Goal: Information Seeking & Learning: Learn about a topic

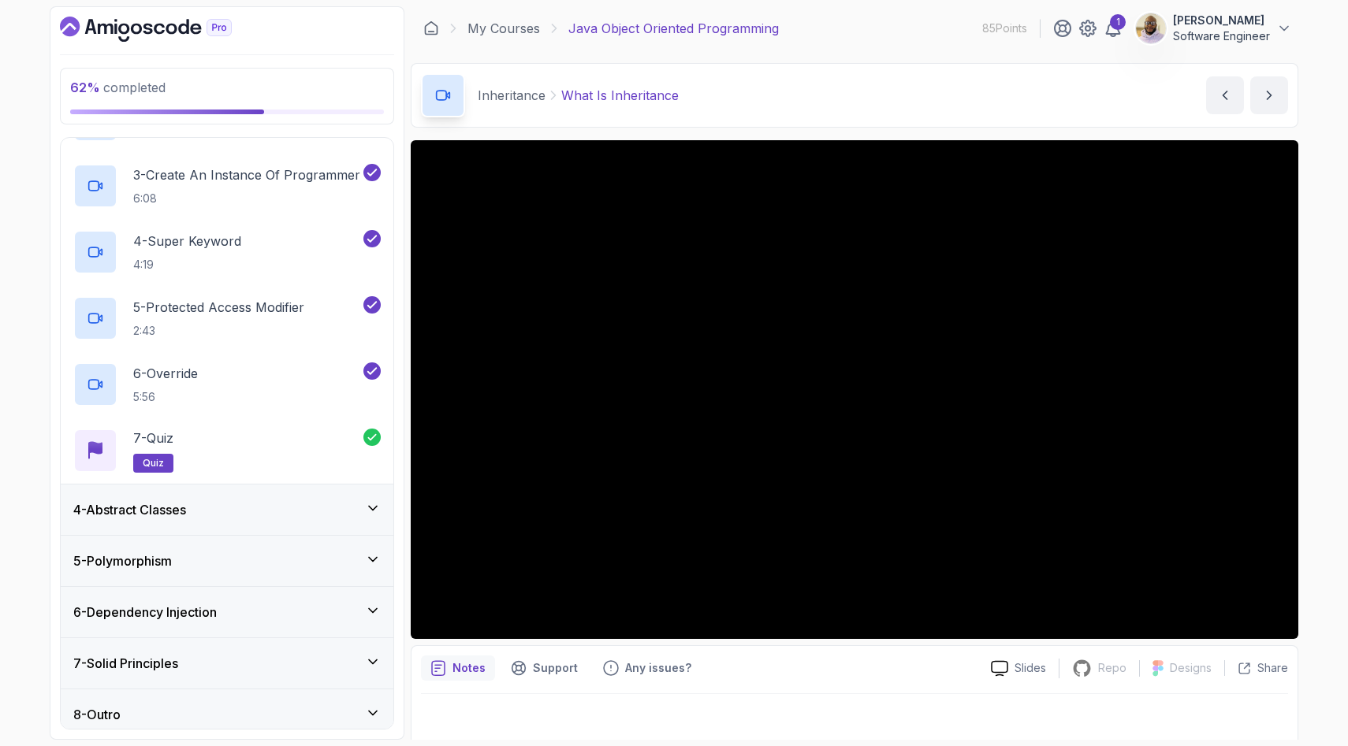
scroll to position [281, 0]
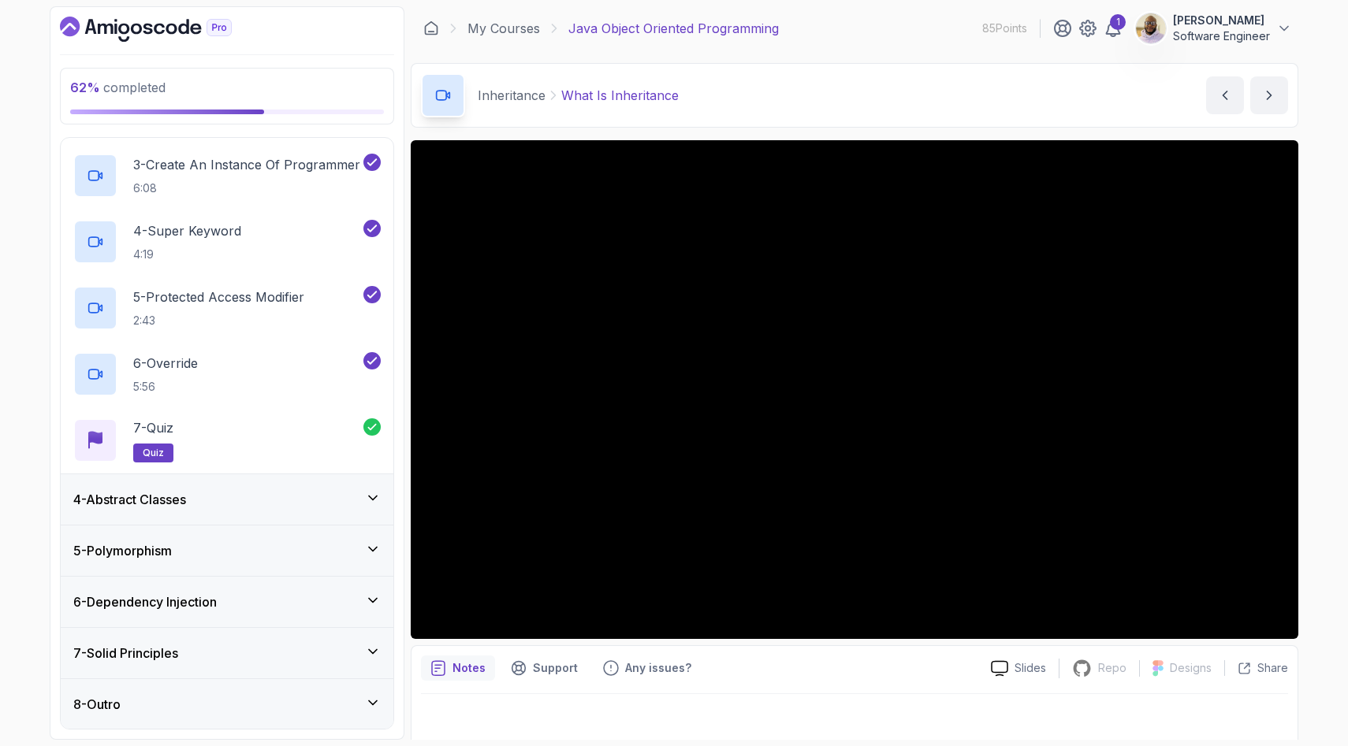
click at [374, 602] on icon at bounding box center [373, 601] width 16 height 16
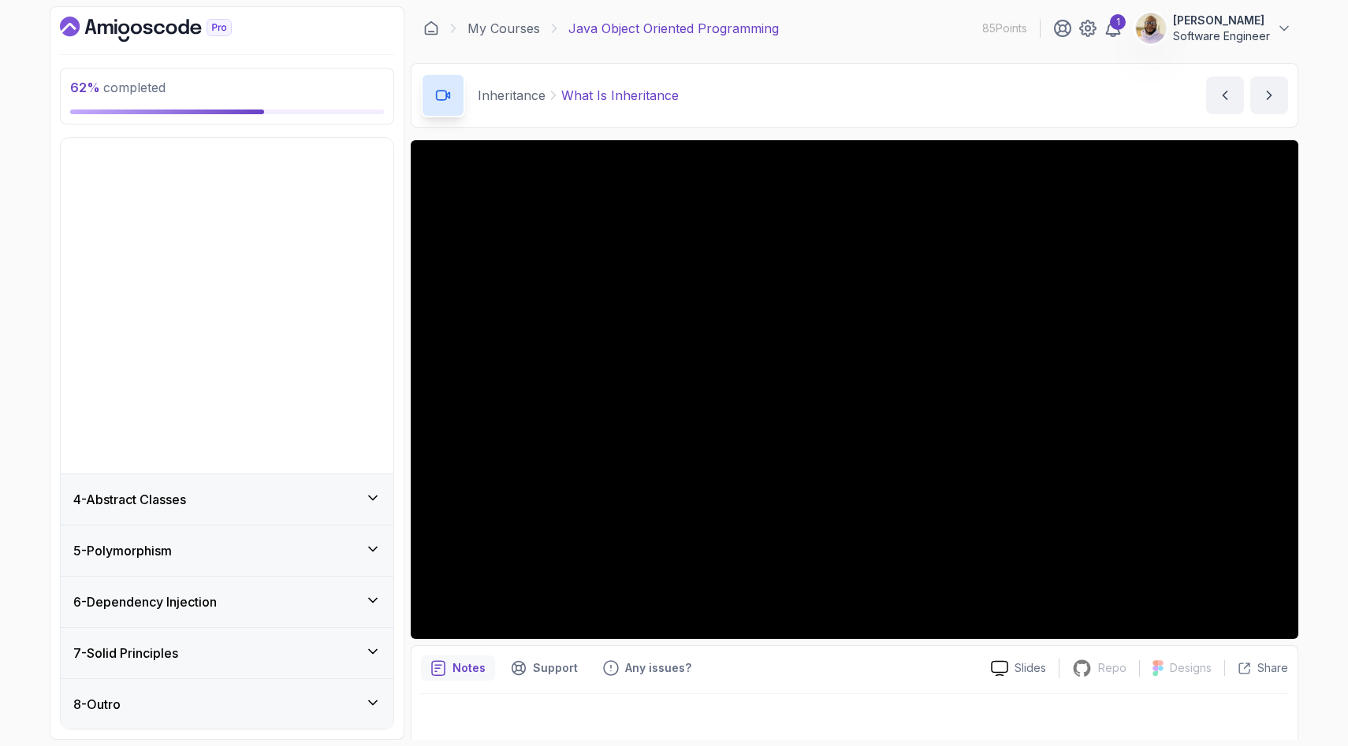
scroll to position [0, 0]
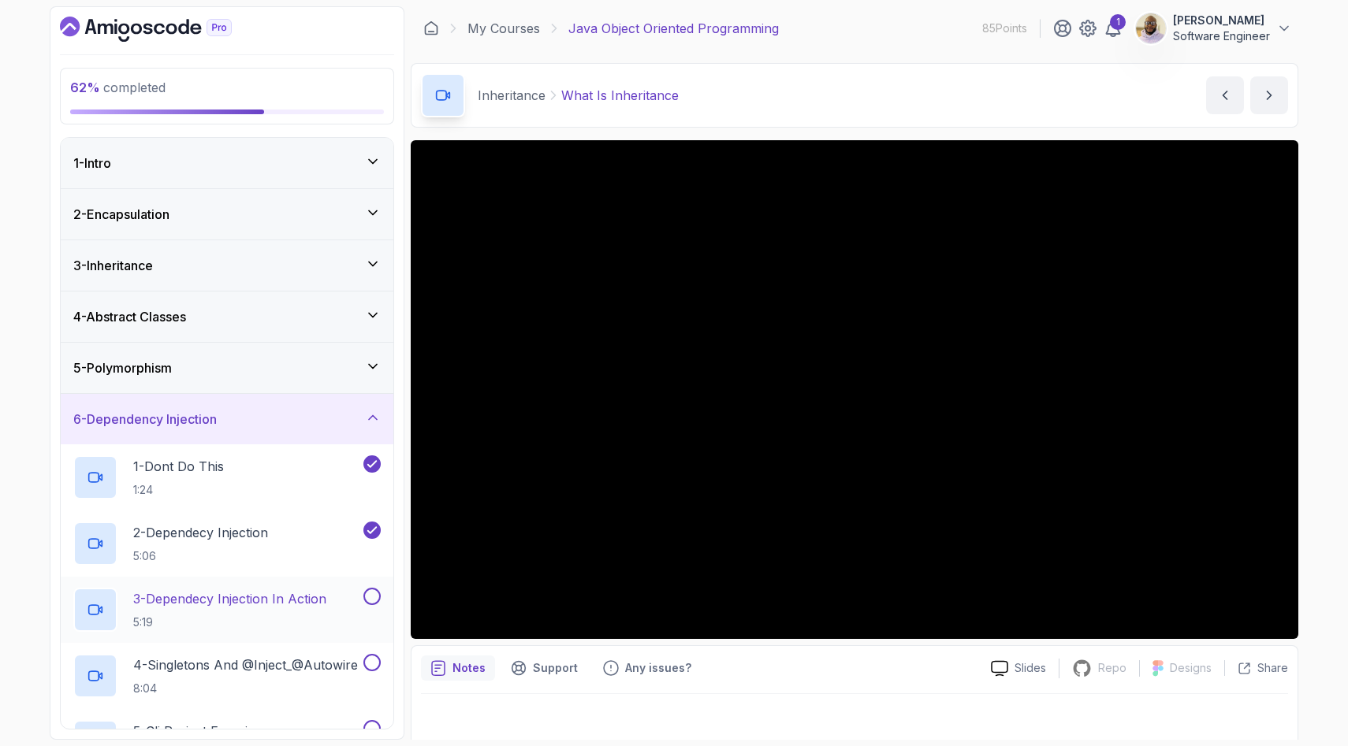
click at [325, 598] on p "3 - Dependecy Injection In Action" at bounding box center [229, 599] width 193 height 19
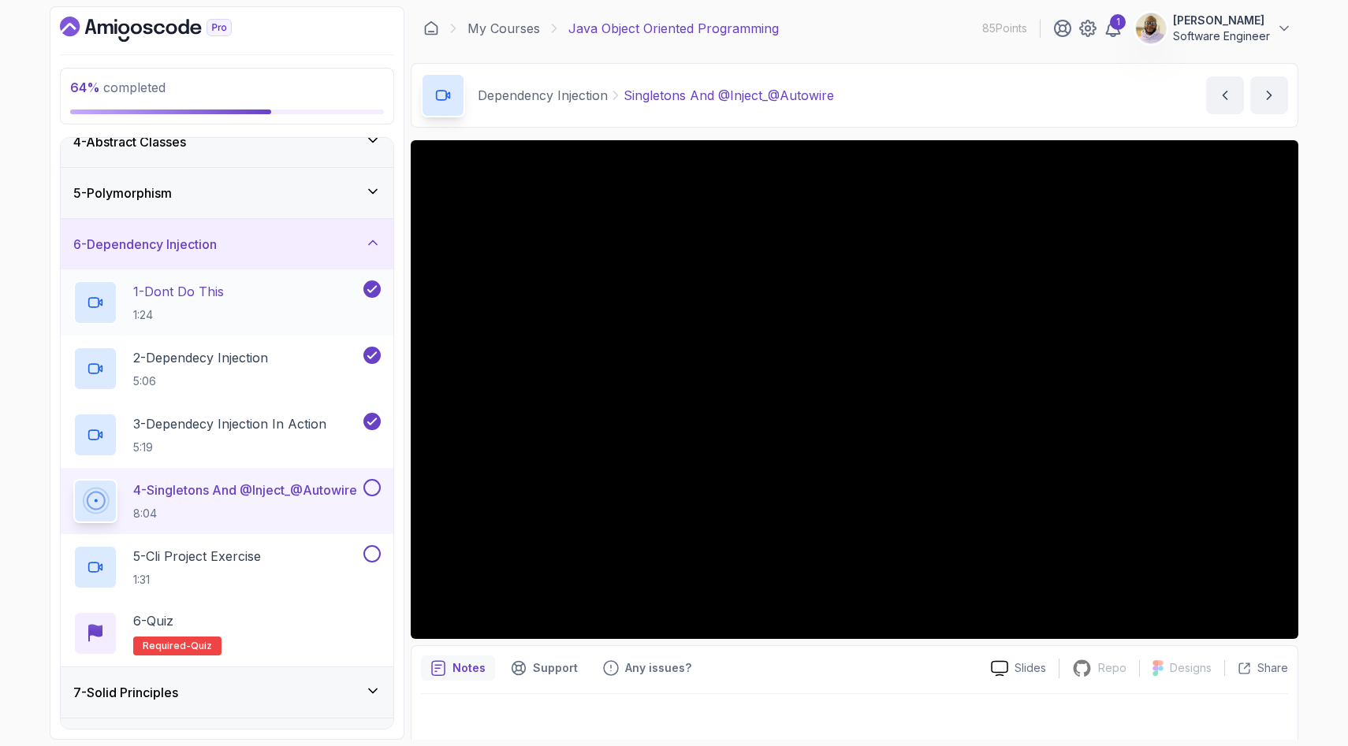
scroll to position [214, 0]
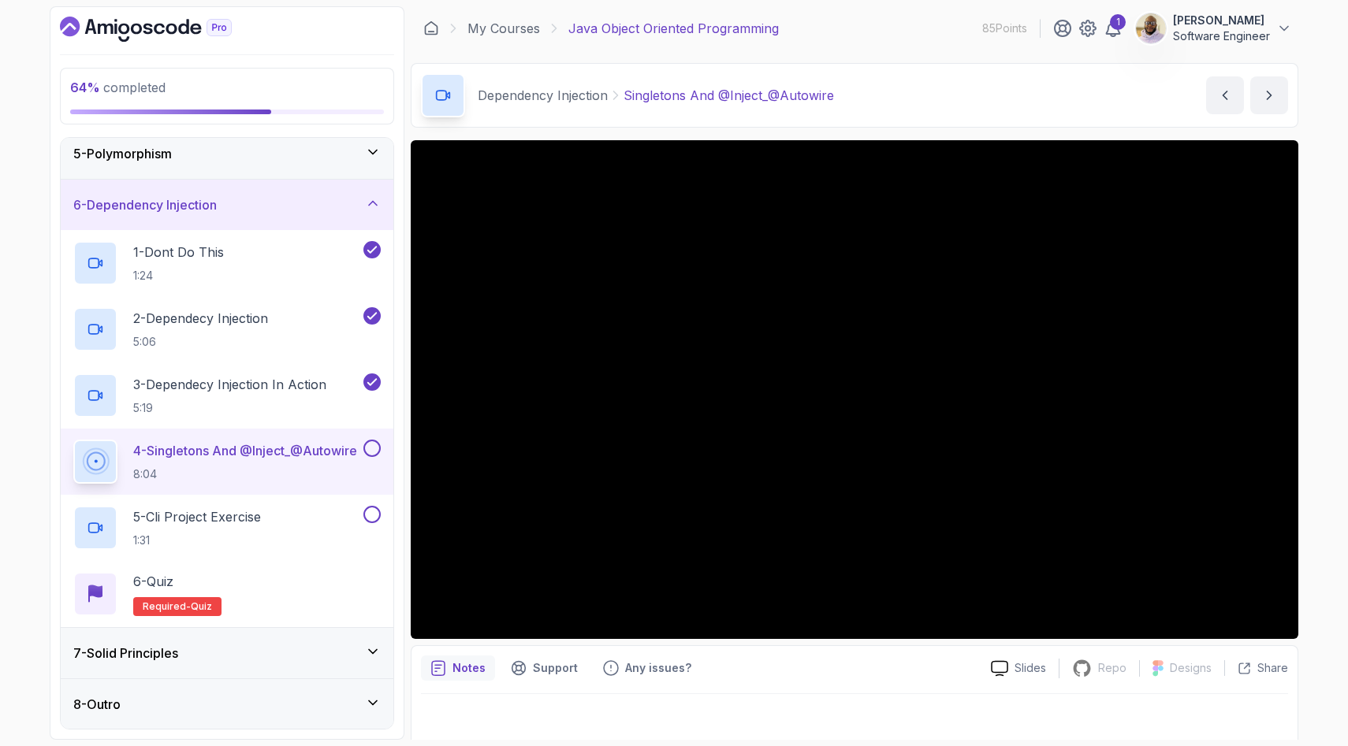
click at [374, 645] on icon at bounding box center [373, 652] width 16 height 16
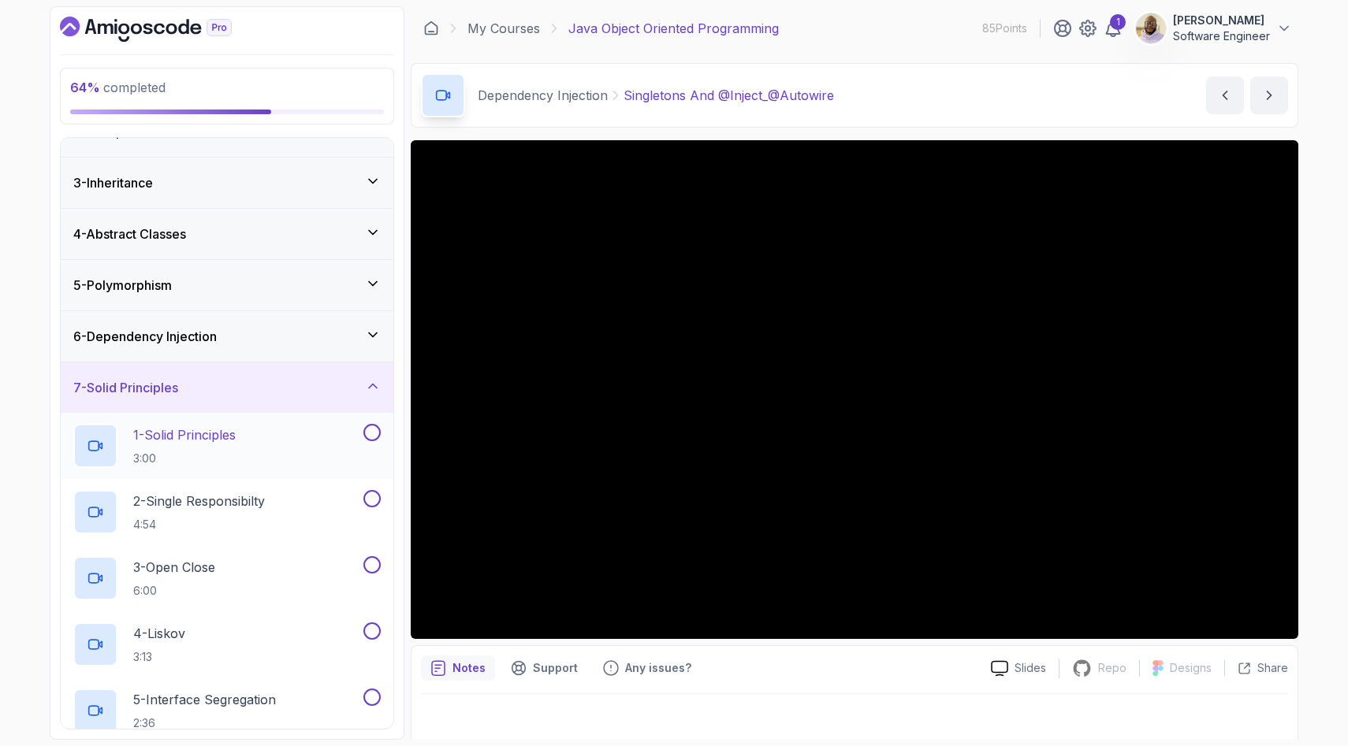
scroll to position [57, 0]
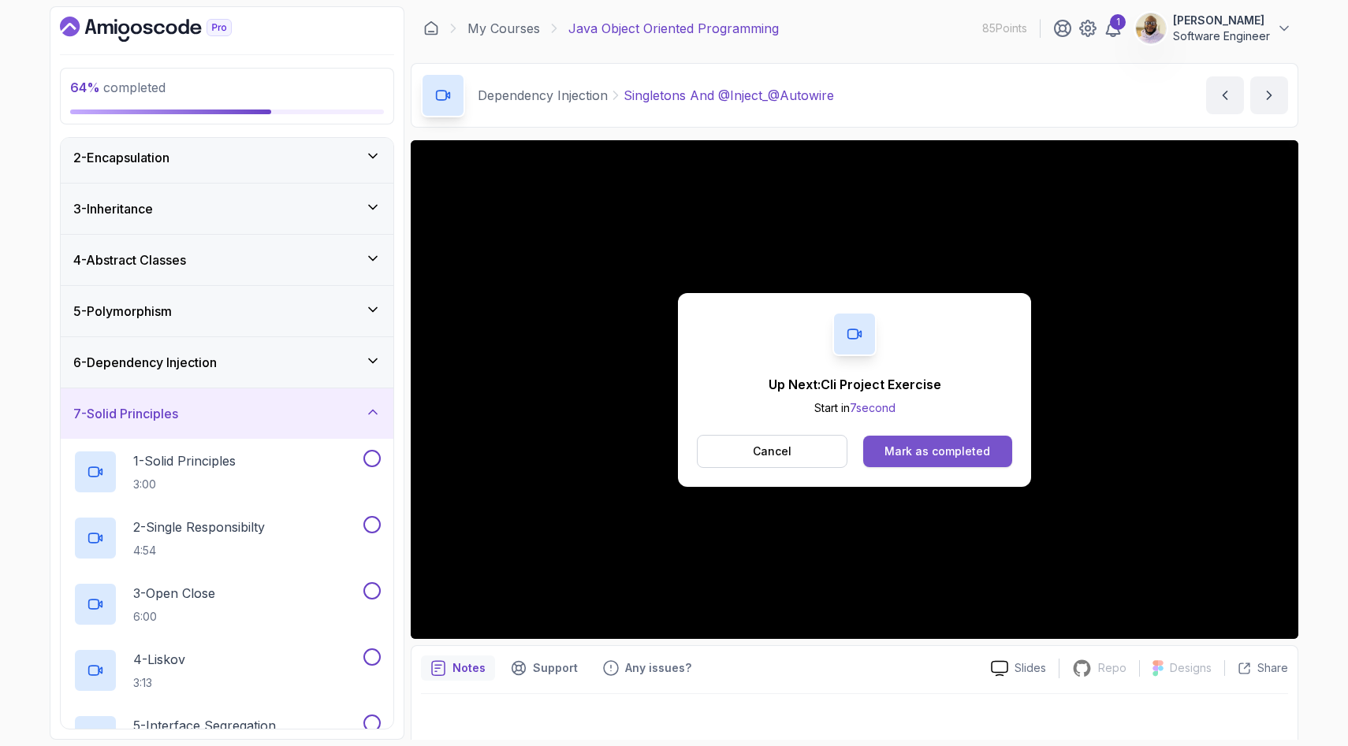
click at [935, 454] on div "Mark as completed" at bounding box center [937, 452] width 106 height 16
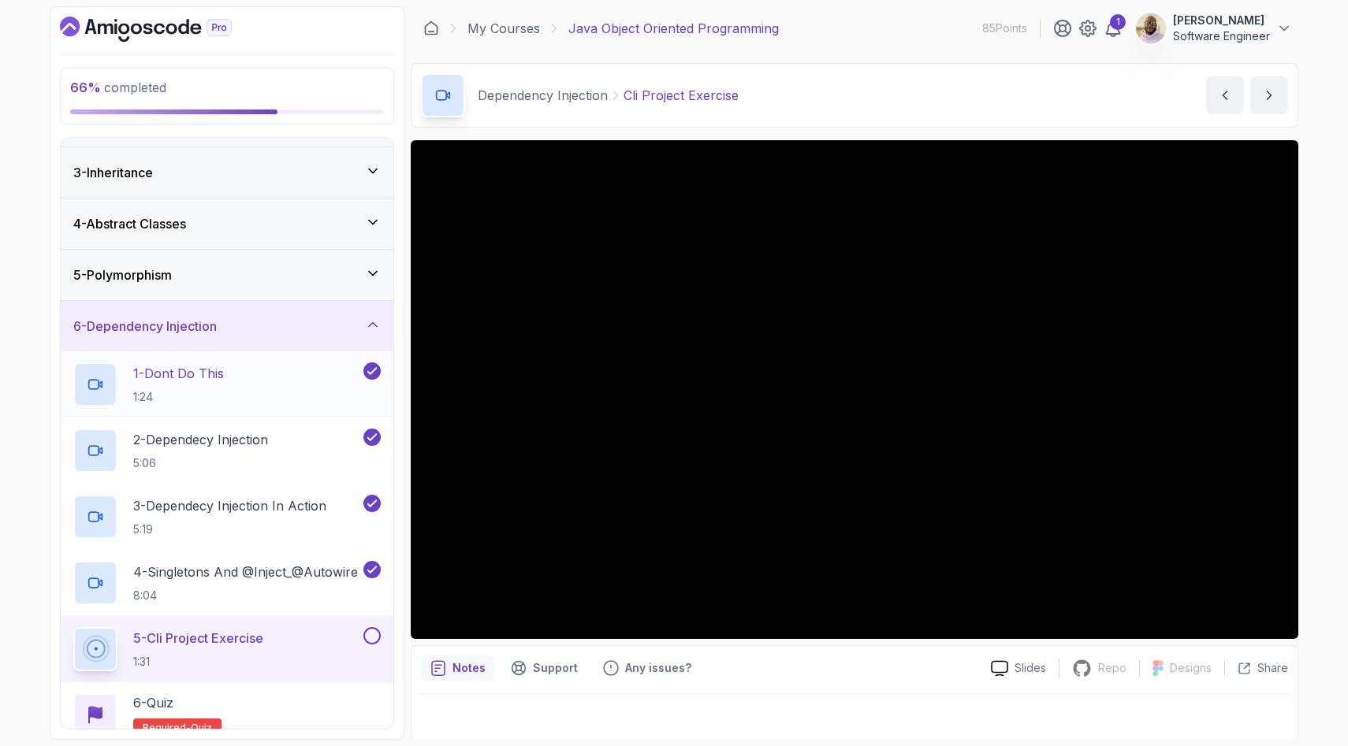
scroll to position [97, 0]
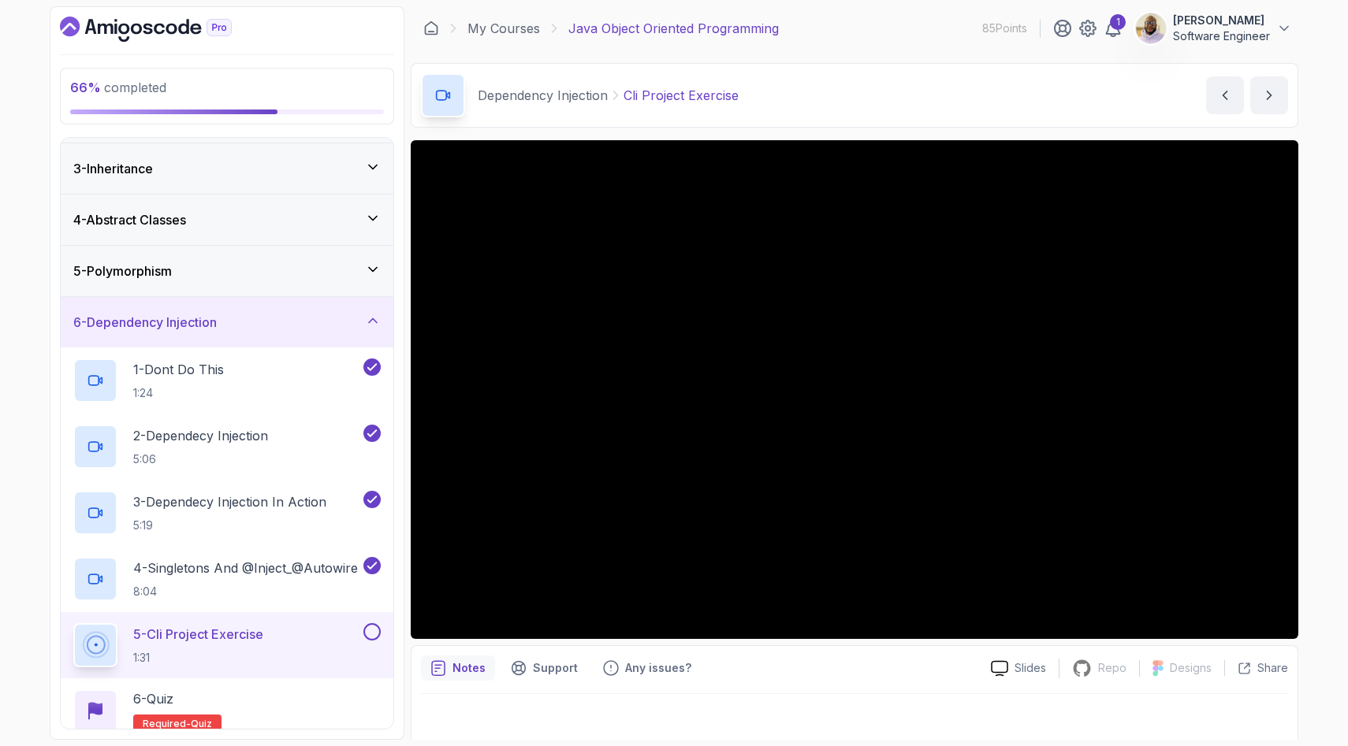
click at [377, 628] on button at bounding box center [371, 631] width 17 height 17
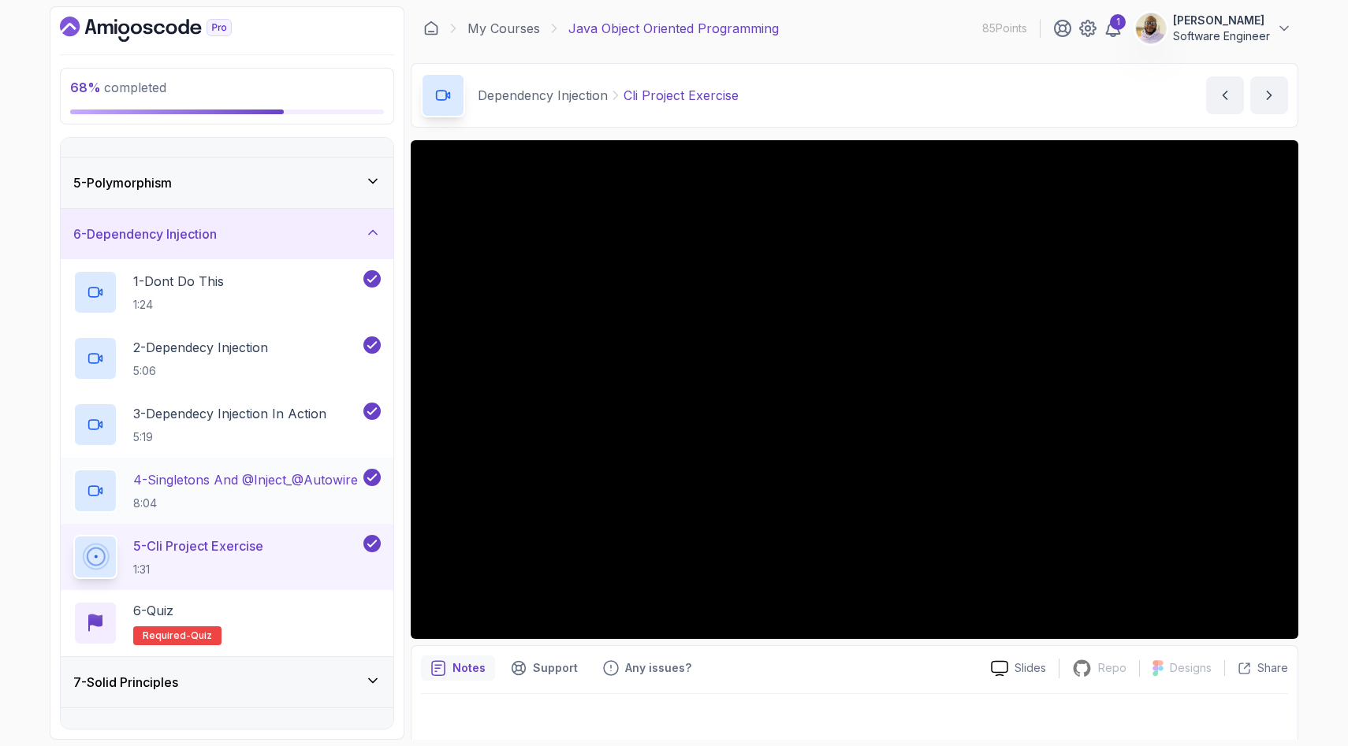
scroll to position [214, 0]
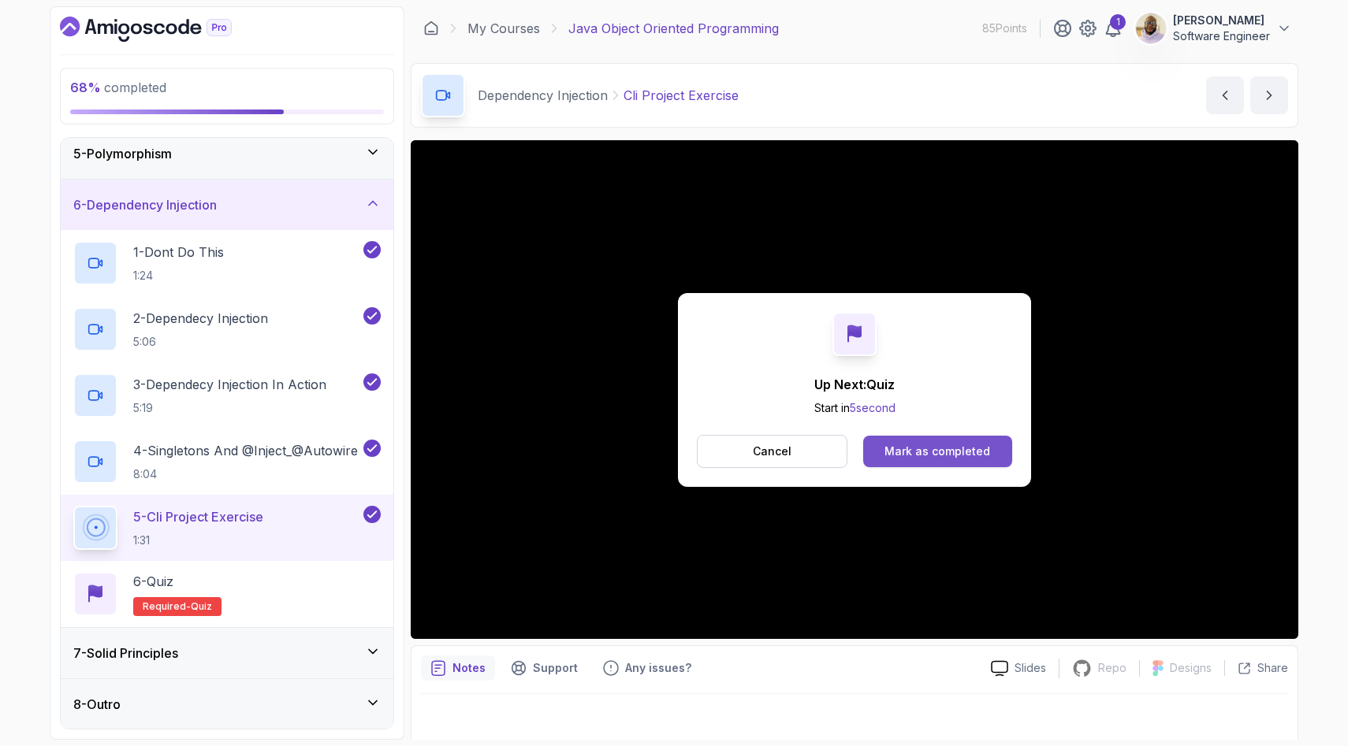
click at [907, 452] on div "Mark as completed" at bounding box center [937, 452] width 106 height 16
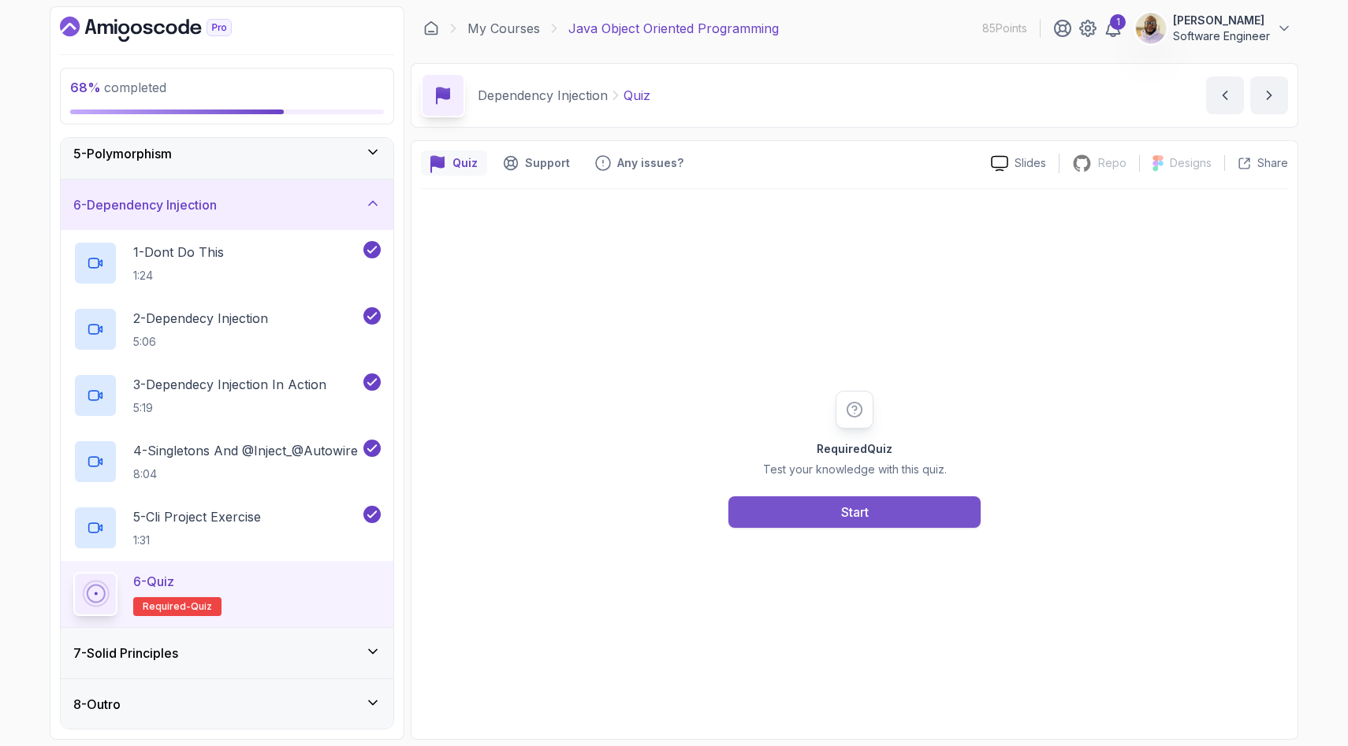
click at [801, 508] on button "Start" at bounding box center [854, 513] width 252 height 32
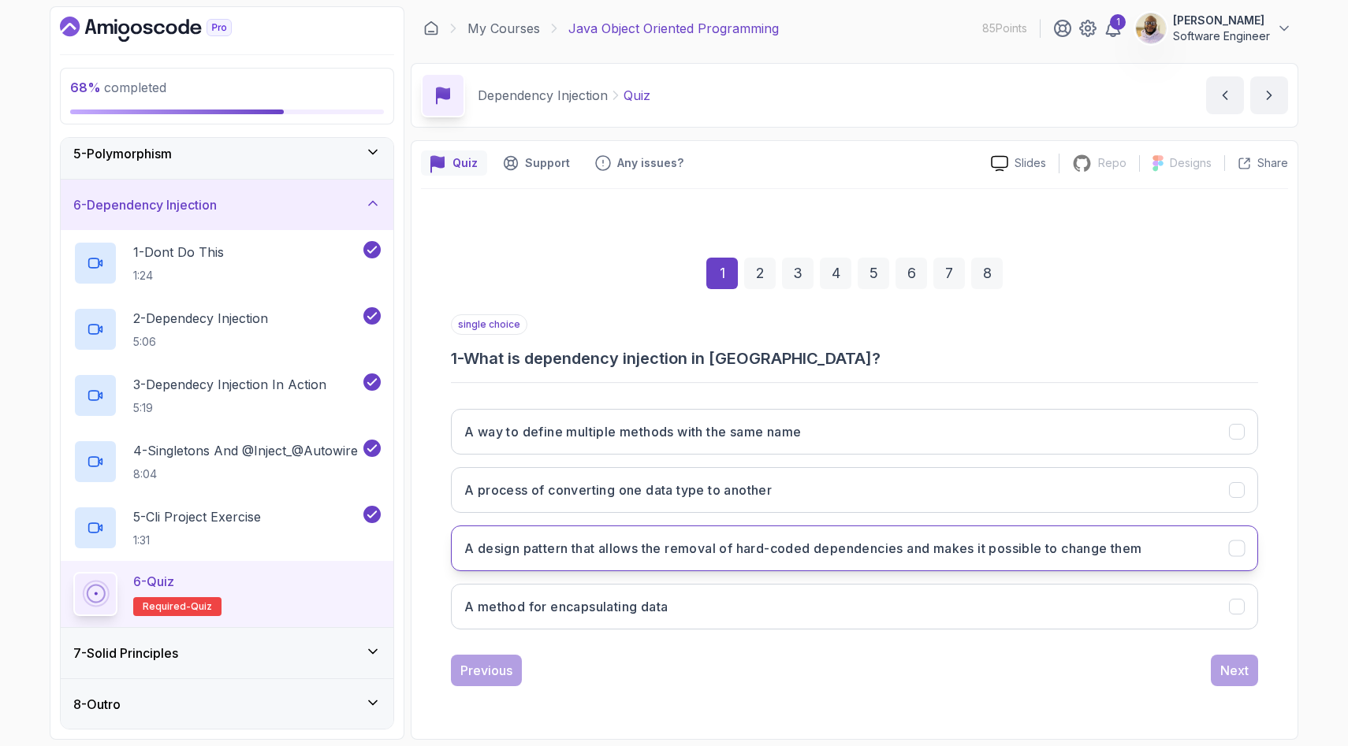
click at [827, 556] on h3 "A design pattern that allows the removal of hard-coded dependencies and makes i…" at bounding box center [803, 548] width 678 height 19
click at [1242, 671] on div "Next" at bounding box center [1234, 670] width 28 height 19
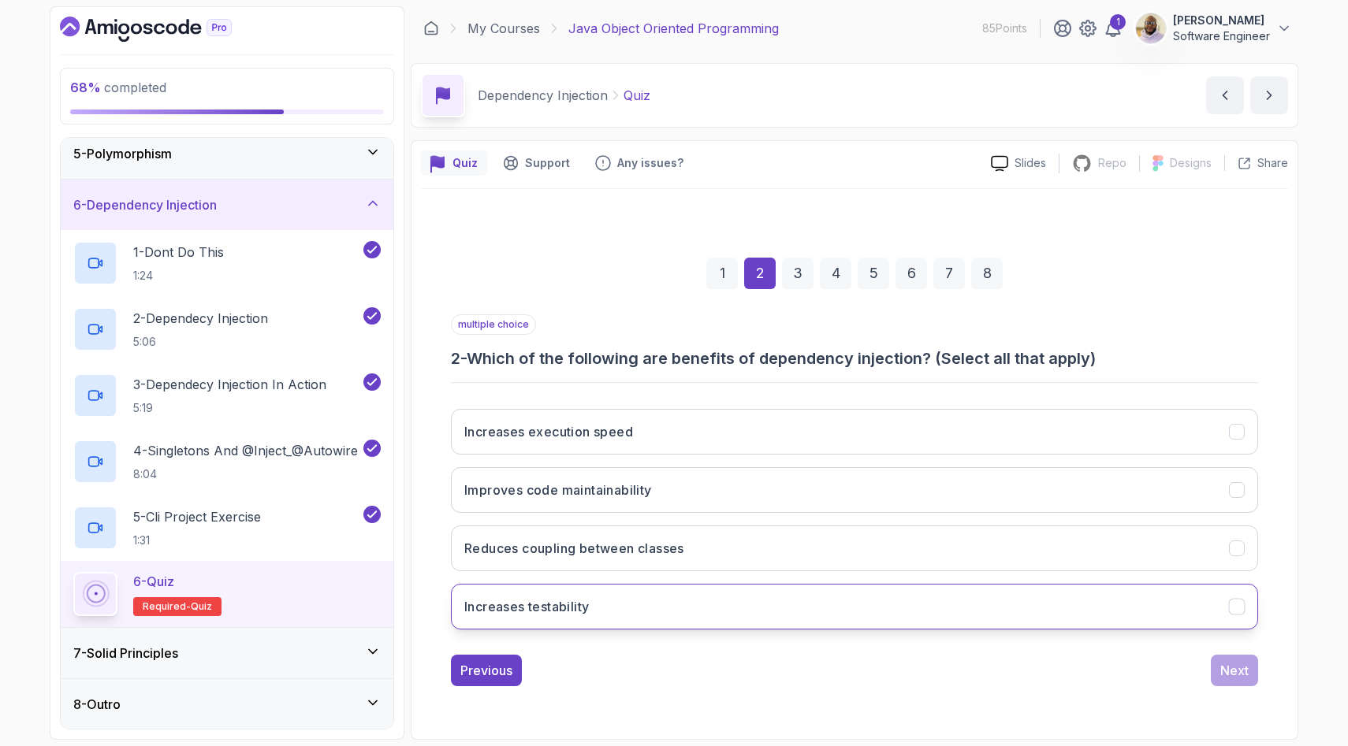
click at [783, 614] on button "Increases testability" at bounding box center [854, 607] width 807 height 46
click at [772, 546] on button "Reduces coupling between classes" at bounding box center [854, 549] width 807 height 46
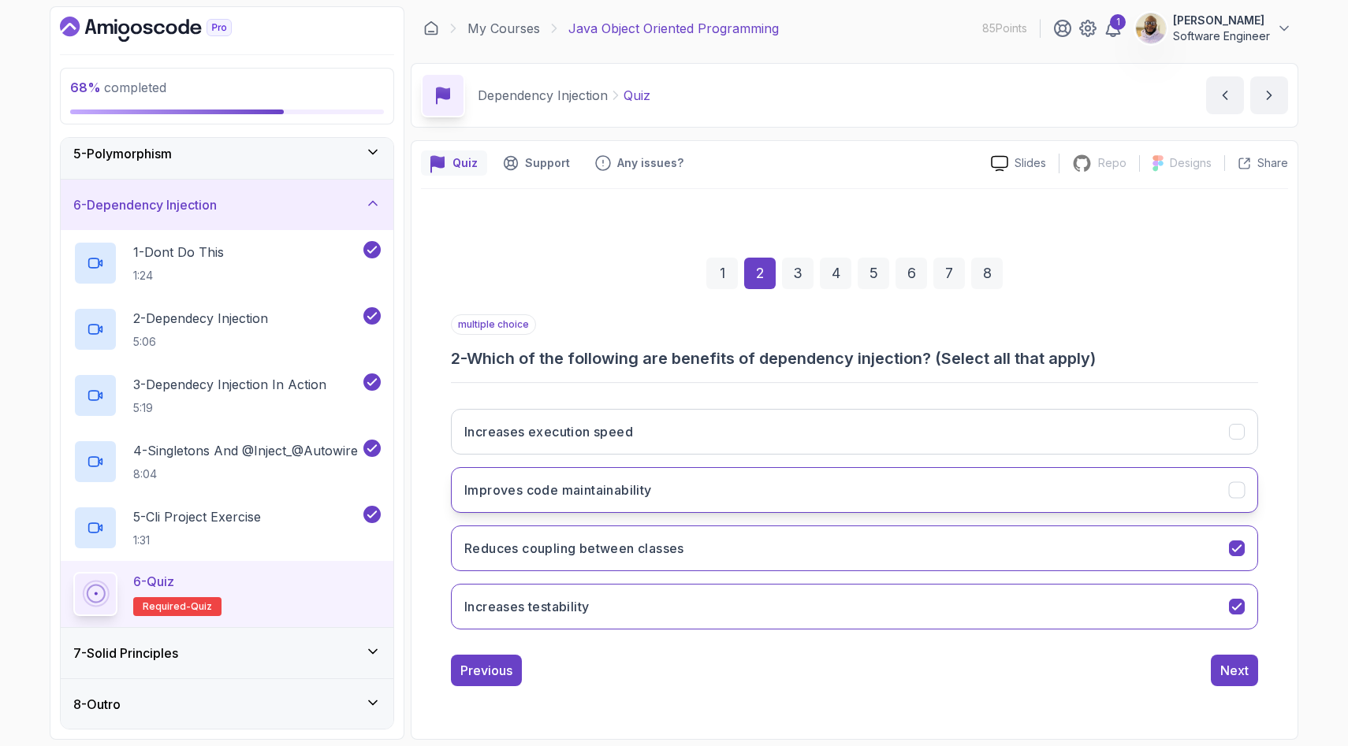
click at [772, 486] on button "Improves code maintainability" at bounding box center [854, 490] width 807 height 46
click at [1241, 671] on div "Next" at bounding box center [1234, 670] width 28 height 19
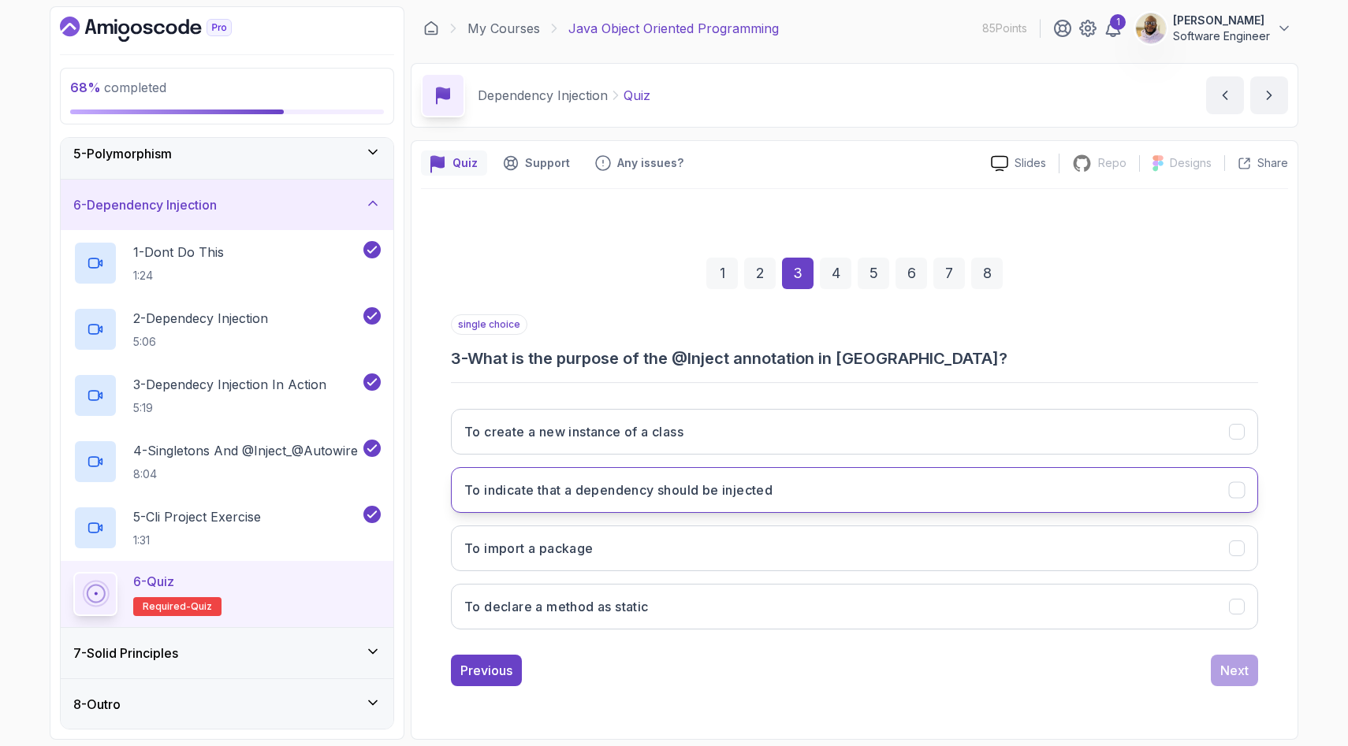
click at [813, 493] on button "To indicate that a dependency should be injected" at bounding box center [854, 490] width 807 height 46
click at [1218, 674] on button "Next" at bounding box center [1234, 671] width 47 height 32
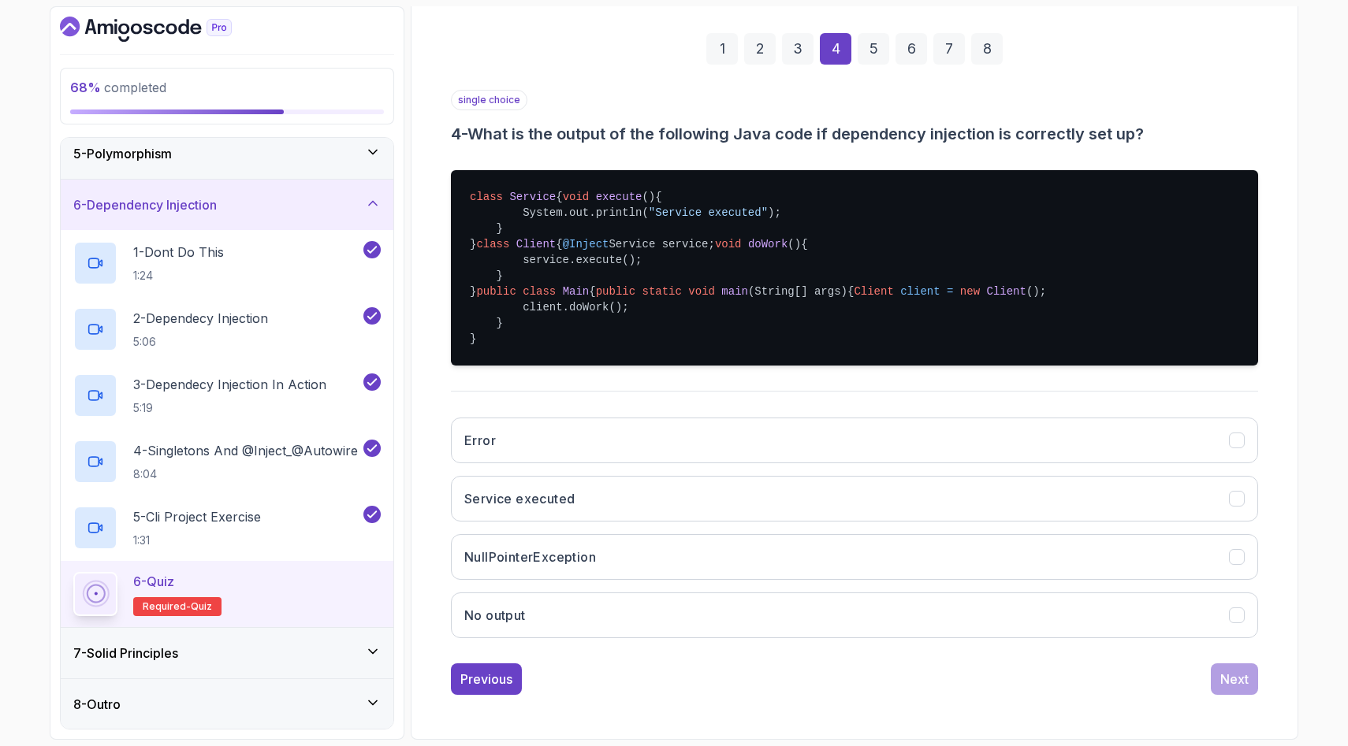
scroll to position [273, 0]
click at [879, 522] on button "Service executed" at bounding box center [854, 499] width 807 height 46
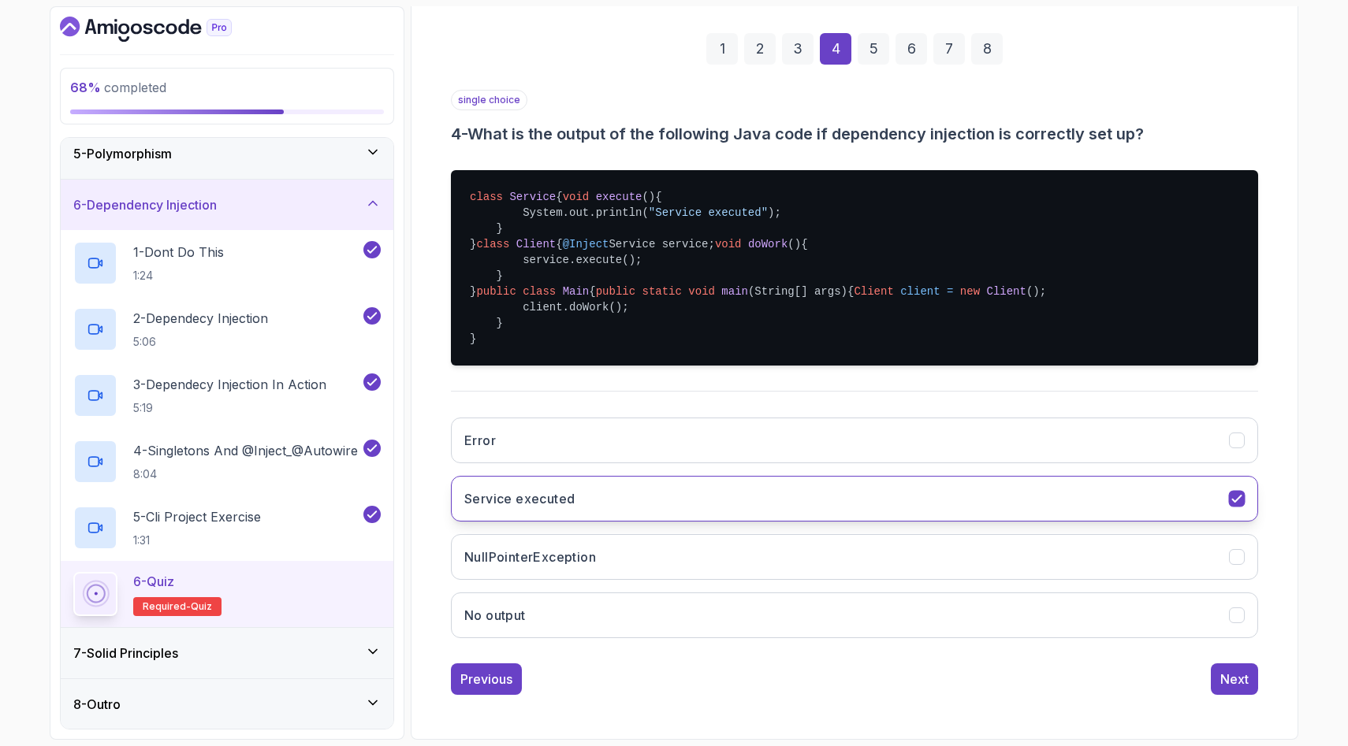
scroll to position [342, 0]
click at [1233, 670] on div "Next" at bounding box center [1234, 679] width 28 height 19
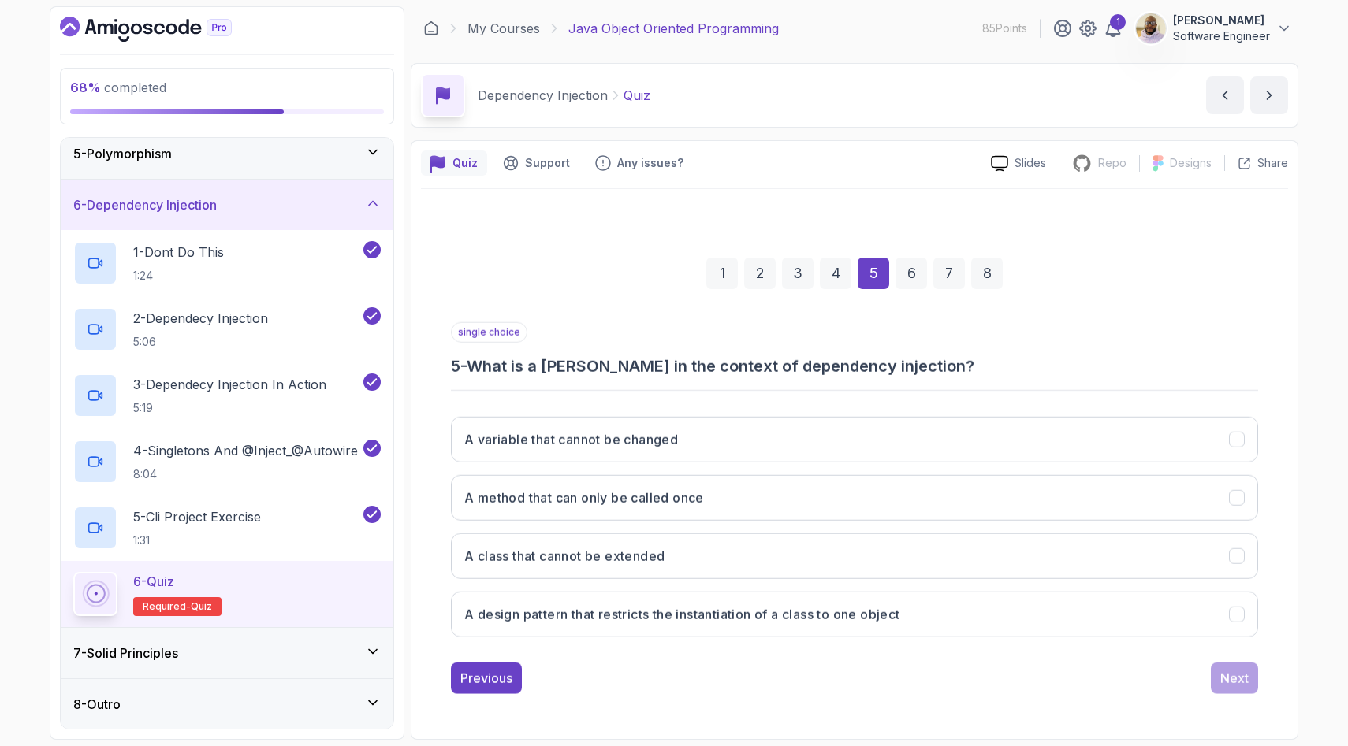
scroll to position [0, 0]
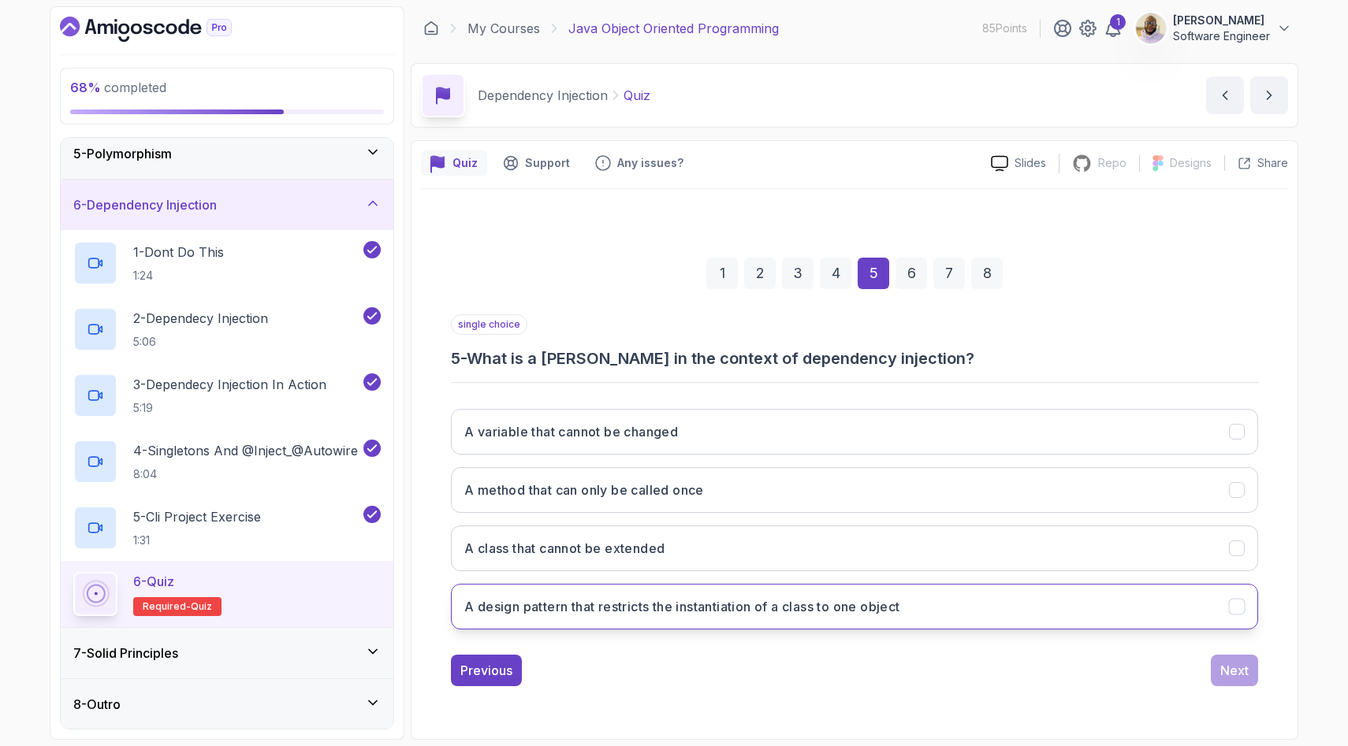
click at [930, 608] on button "A design pattern that restricts the instantiation of a class to one object" at bounding box center [854, 607] width 807 height 46
click at [1231, 675] on div "Next" at bounding box center [1234, 670] width 28 height 19
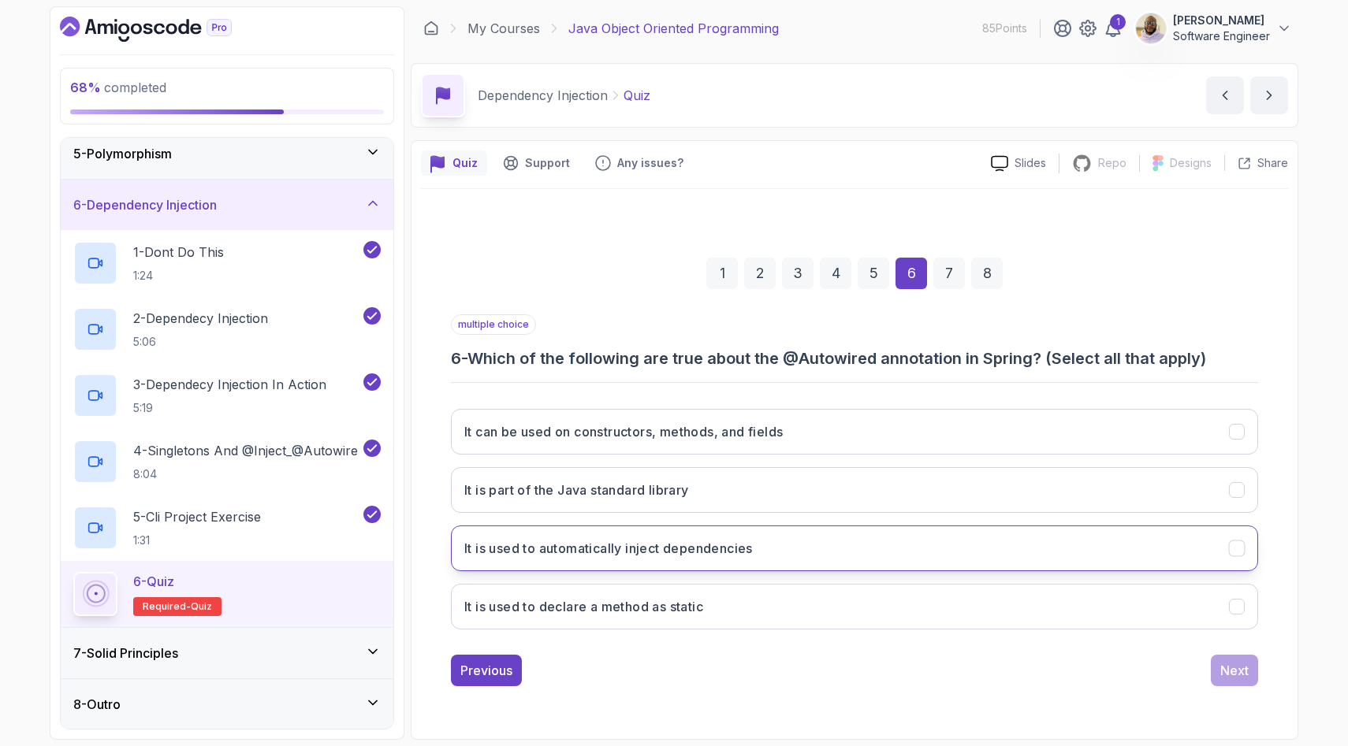
click at [779, 543] on button "It is used to automatically inject dependencies" at bounding box center [854, 549] width 807 height 46
click at [783, 432] on h3 "It can be used on constructors, methods, and fields" at bounding box center [623, 431] width 318 height 19
click at [1240, 667] on div "Next" at bounding box center [1234, 670] width 28 height 19
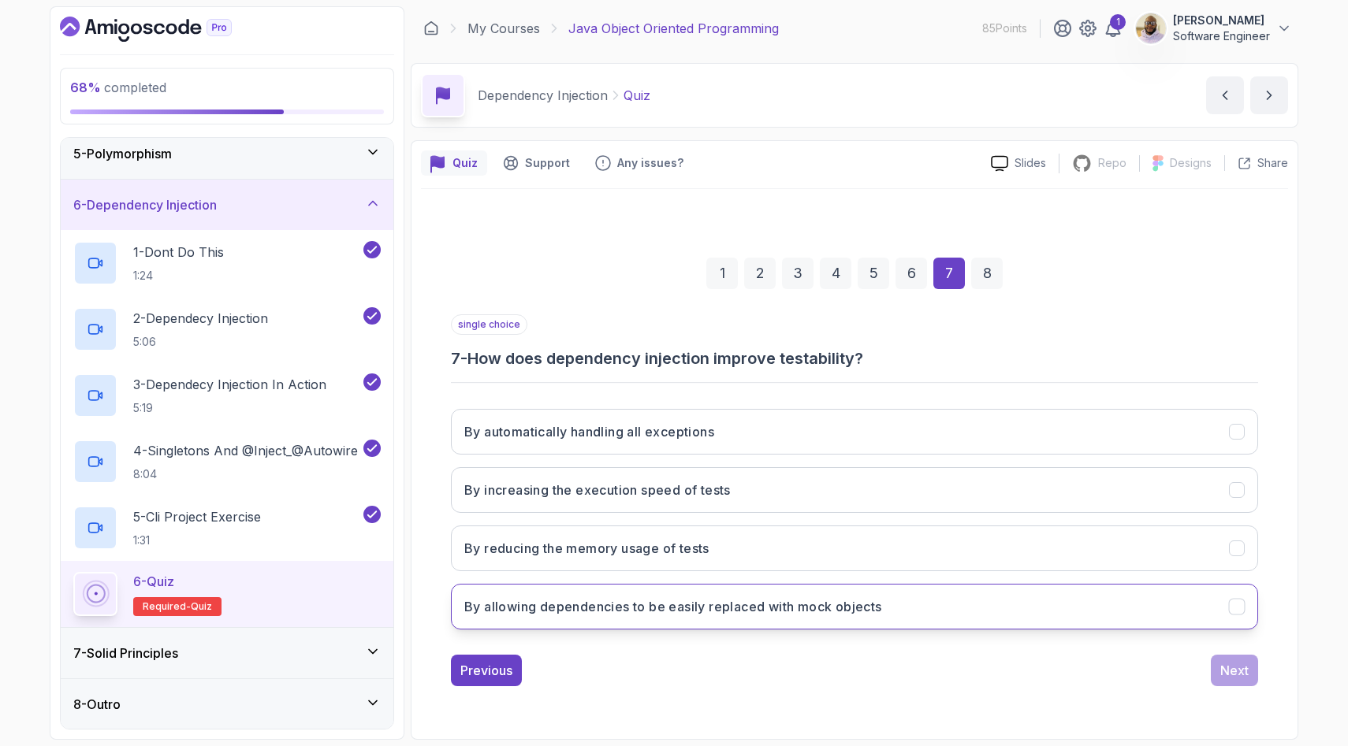
click at [1058, 612] on button "By allowing dependencies to be easily replaced with mock objects" at bounding box center [854, 607] width 807 height 46
click at [1219, 671] on button "Next" at bounding box center [1234, 671] width 47 height 32
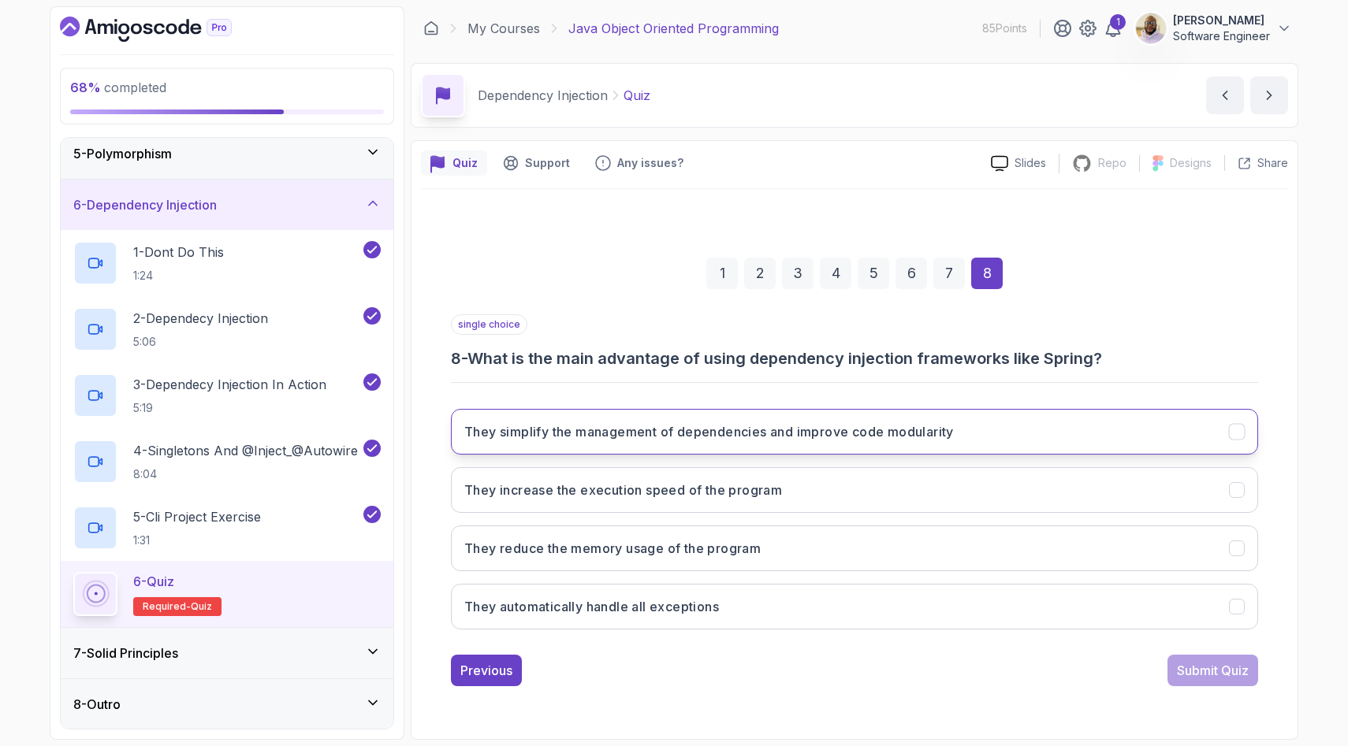
click at [936, 429] on h3 "They simplify the management of dependencies and improve code modularity" at bounding box center [708, 431] width 489 height 19
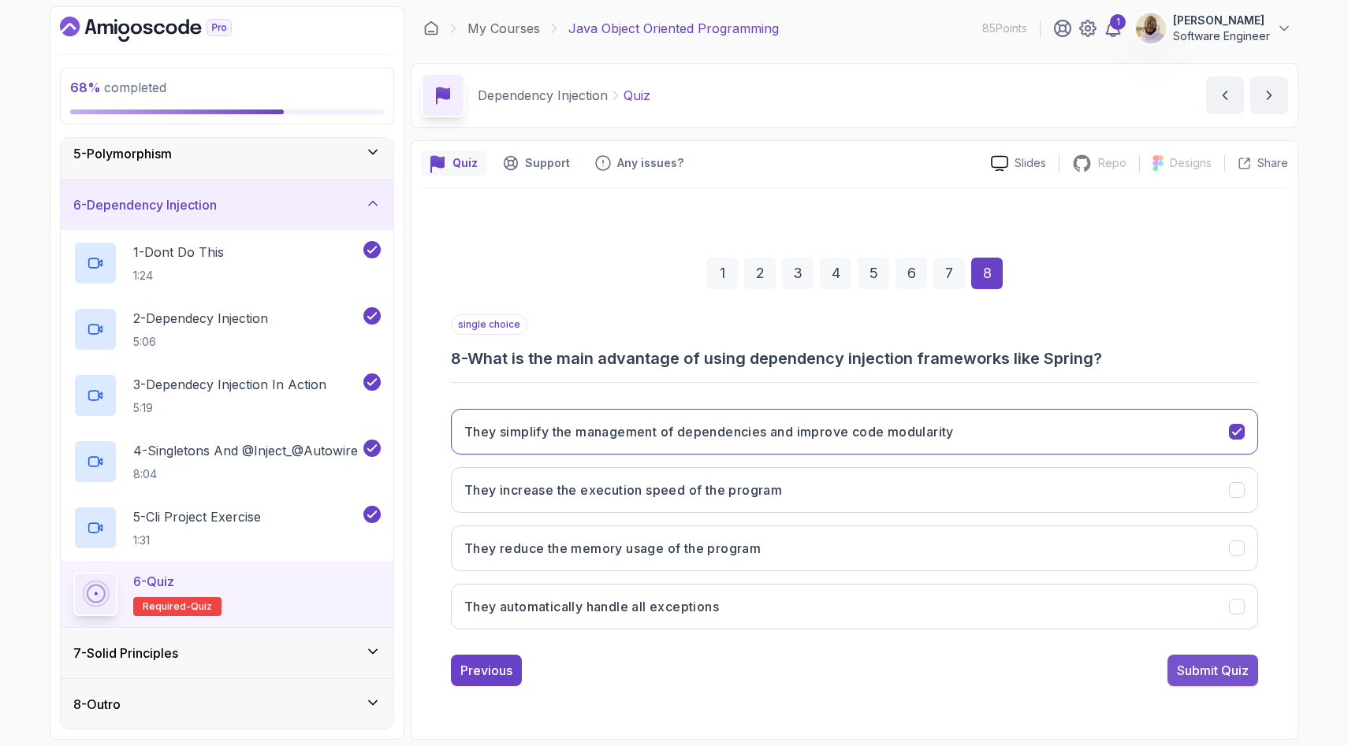
click at [1217, 666] on div "Submit Quiz" at bounding box center [1213, 670] width 72 height 19
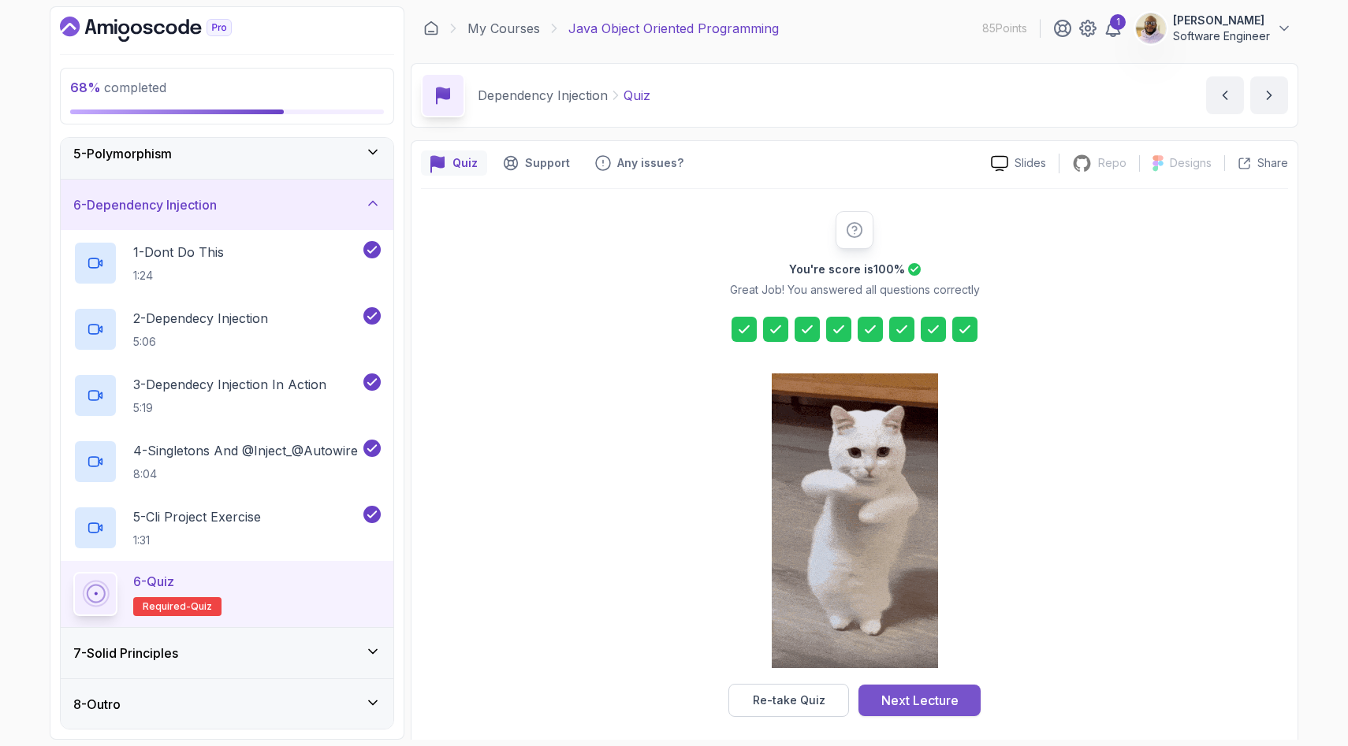
click at [955, 706] on div "Next Lecture" at bounding box center [919, 700] width 77 height 19
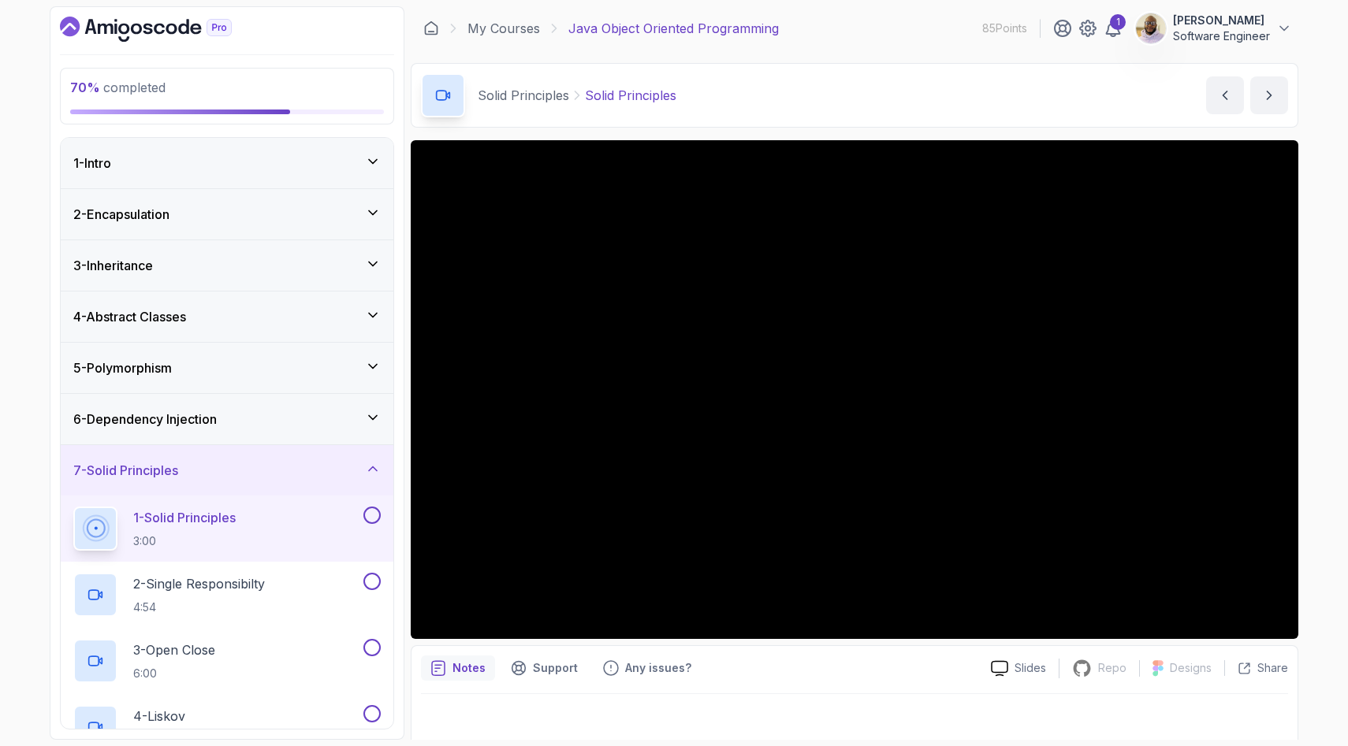
scroll to position [9, 0]
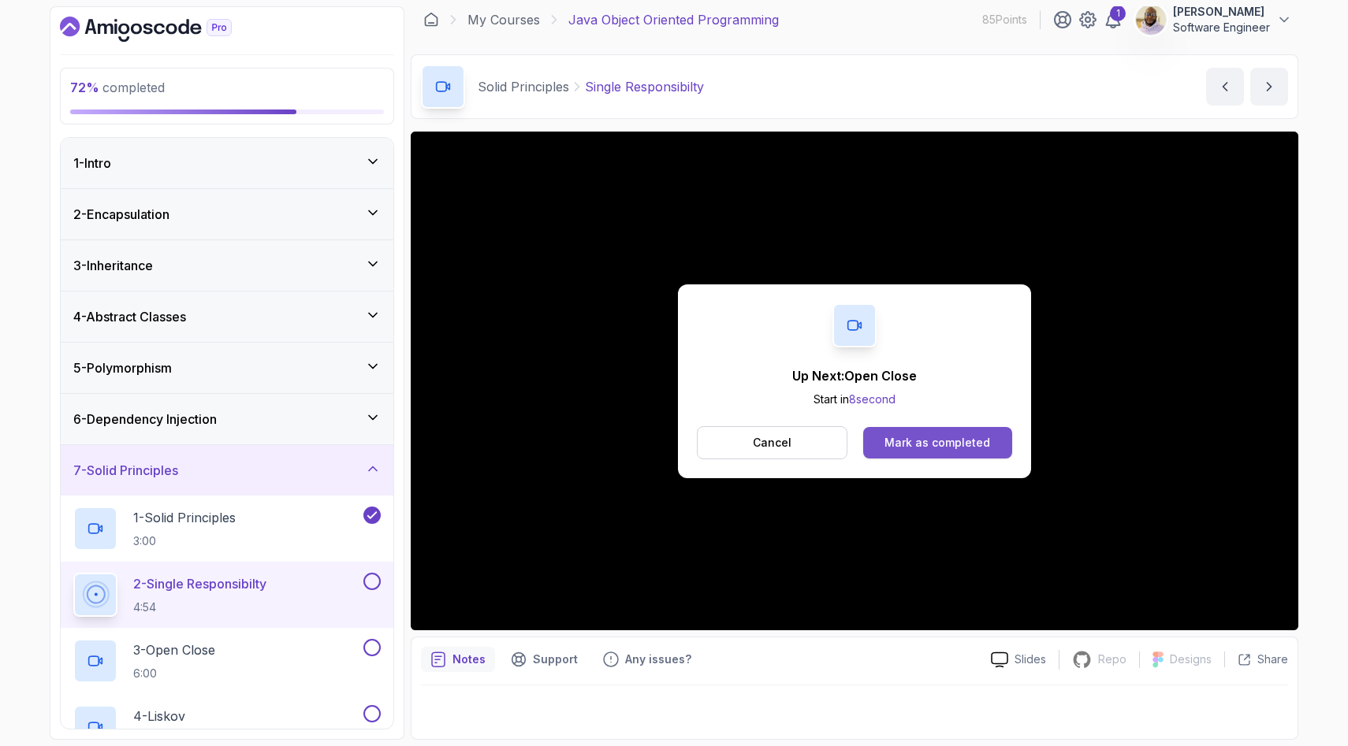
click at [917, 441] on div "Mark as completed" at bounding box center [937, 443] width 106 height 16
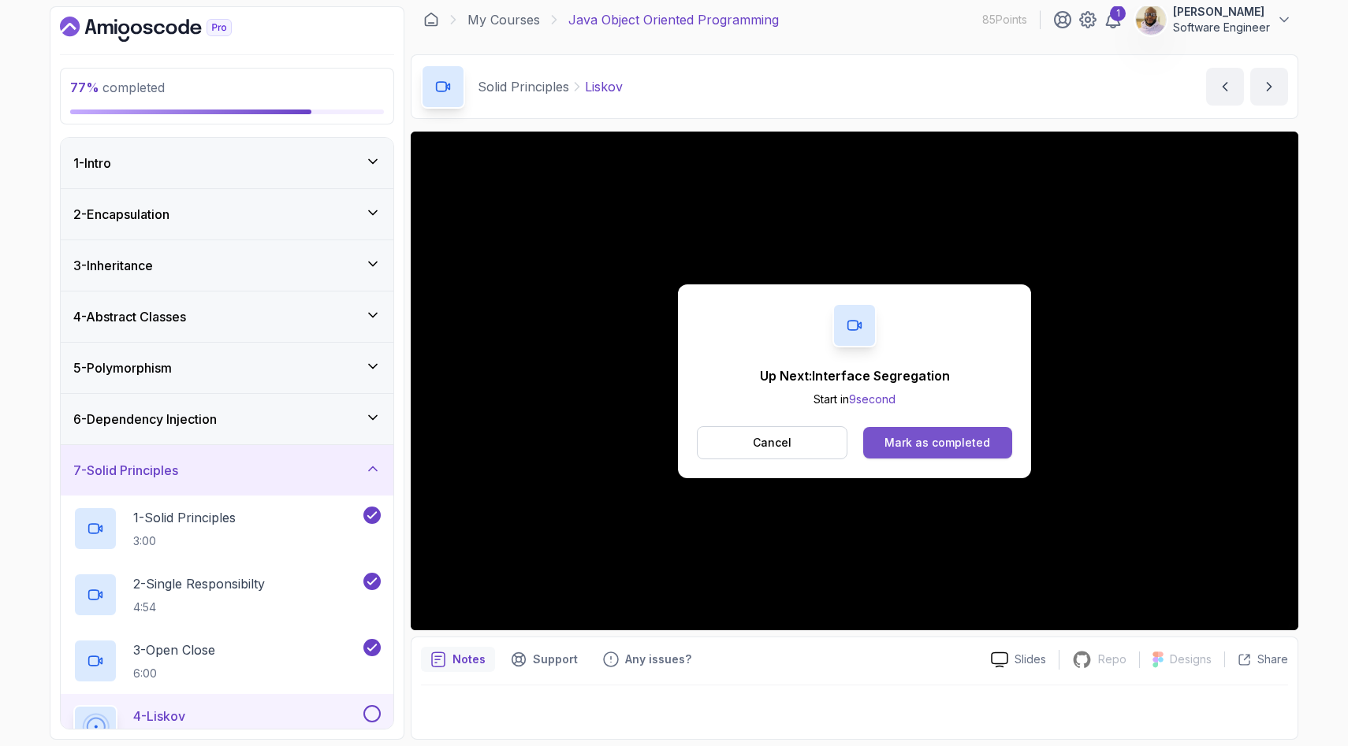
click at [941, 443] on div "Mark as completed" at bounding box center [937, 443] width 106 height 16
click at [893, 441] on div "Mark as completed" at bounding box center [937, 443] width 106 height 16
